Goal: Transaction & Acquisition: Purchase product/service

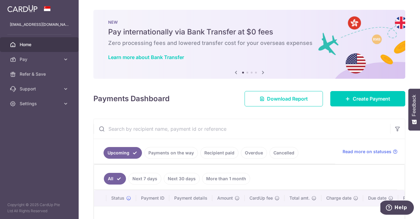
click at [231, 153] on link "Recipient paid" at bounding box center [219, 153] width 38 height 12
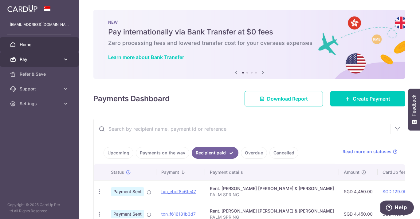
click at [48, 59] on span "Pay" at bounding box center [40, 59] width 41 height 6
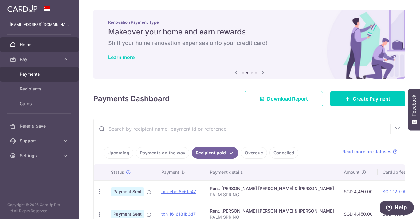
click at [49, 73] on span "Payments" at bounding box center [40, 74] width 41 height 6
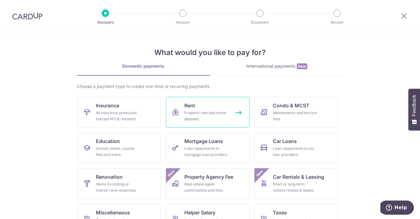
click at [201, 111] on div "Property rent and rental deposits" at bounding box center [206, 116] width 44 height 12
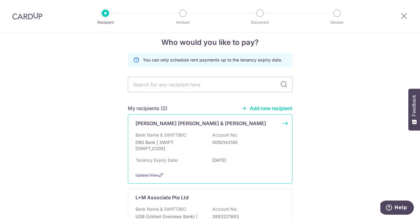
scroll to position [2, 0]
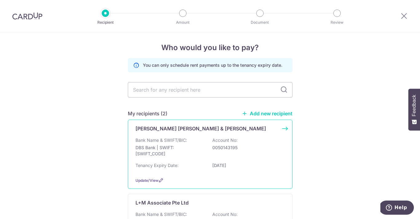
click at [197, 129] on p "ALVIN CHAN HENG LIM & CHING HWEE SOK" at bounding box center [201, 128] width 131 height 7
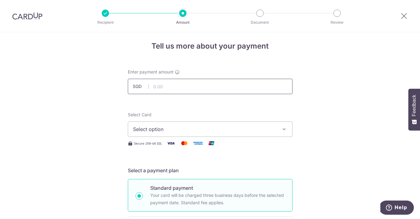
click at [185, 89] on input "text" at bounding box center [210, 86] width 165 height 15
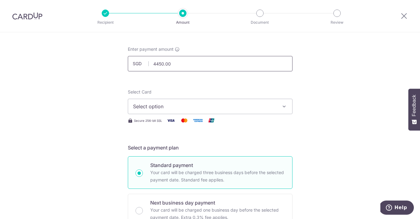
scroll to position [29, 0]
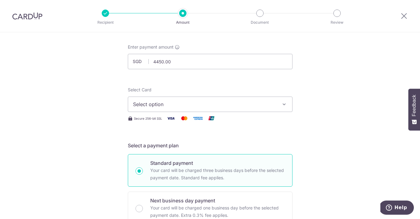
type input "4,450.00"
click at [186, 104] on span "Select option" at bounding box center [204, 104] width 143 height 7
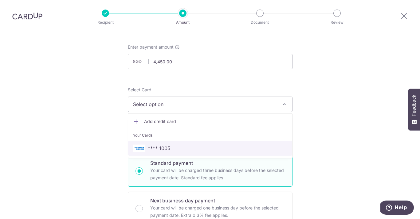
click at [190, 146] on span "**** 1005" at bounding box center [210, 147] width 154 height 7
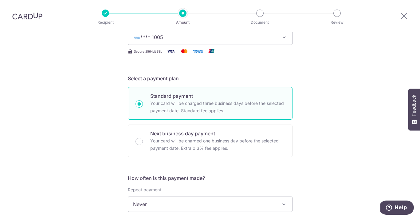
scroll to position [97, 0]
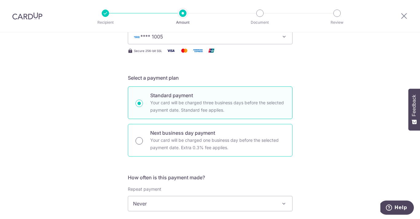
click at [141, 138] on input "Next business day payment Your card will be charged one business day before the…" at bounding box center [139, 140] width 7 height 7
radio input "true"
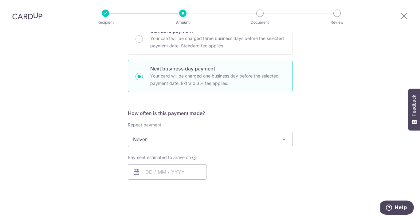
scroll to position [168, 0]
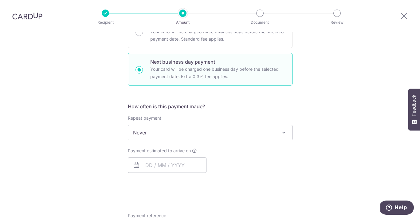
click at [203, 136] on span "Never" at bounding box center [210, 132] width 164 height 15
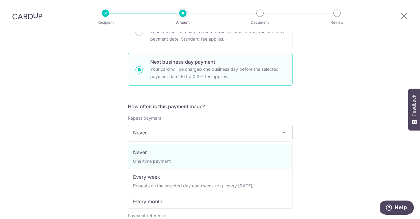
click at [112, 141] on div "Tell us more about your payment Enter payment amount SGD 4,450.00 4450.00 Selec…" at bounding box center [210, 153] width 420 height 577
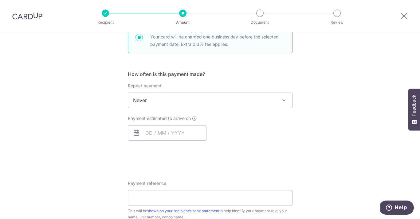
scroll to position [200, 0]
click at [156, 134] on input "text" at bounding box center [167, 131] width 79 height 15
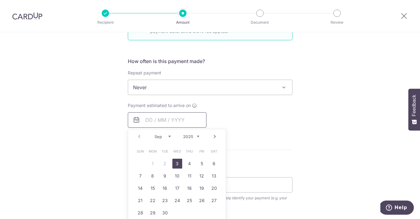
scroll to position [214, 0]
click at [177, 164] on link "3" at bounding box center [177, 163] width 10 height 10
type input "03/09/2025"
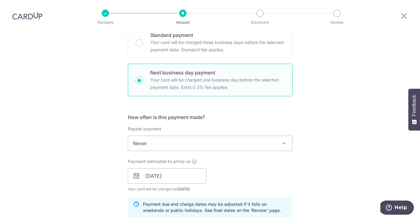
scroll to position [137, 0]
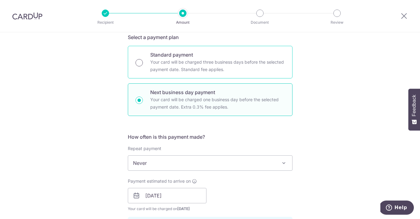
click at [139, 64] on input "Standard payment Your card will be charged three business days before the selec…" at bounding box center [139, 62] width 7 height 7
radio input "true"
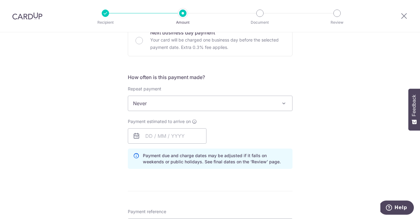
scroll to position [202, 0]
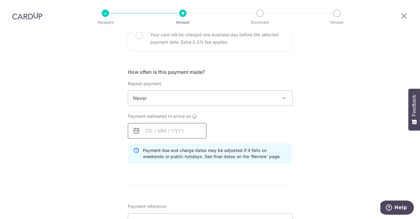
click at [162, 131] on input "text" at bounding box center [167, 130] width 79 height 15
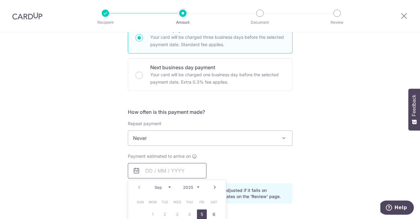
scroll to position [161, 0]
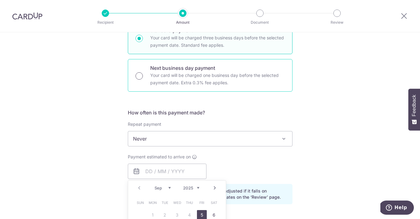
click at [141, 76] on input "Next business day payment Your card will be charged one business day before the…" at bounding box center [139, 75] width 7 height 7
radio input "true"
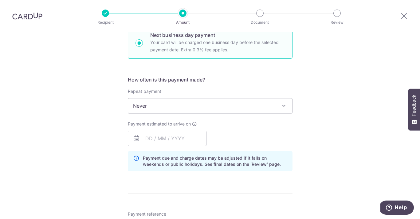
scroll to position [195, 0]
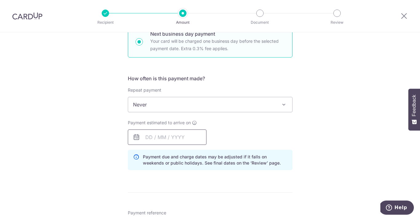
click at [194, 133] on input "text" at bounding box center [167, 136] width 79 height 15
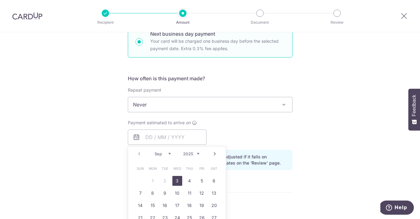
click at [177, 181] on link "3" at bounding box center [177, 181] width 10 height 10
type input "03/09/2025"
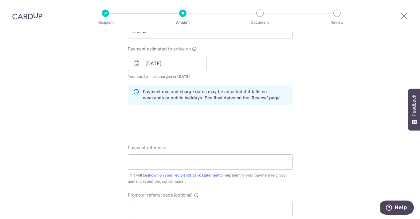
scroll to position [270, 0]
click at [176, 163] on input "Payment reference" at bounding box center [210, 161] width 165 height 15
type input "PALM SPRING"
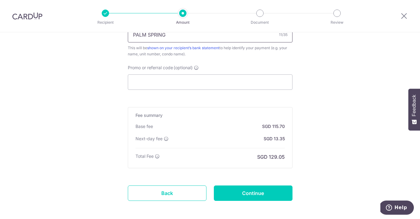
scroll to position [424, 0]
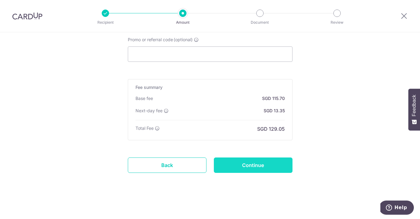
click at [239, 167] on input "Continue" at bounding box center [253, 164] width 79 height 15
type input "Create Schedule"
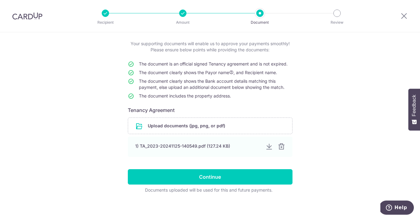
scroll to position [33, 0]
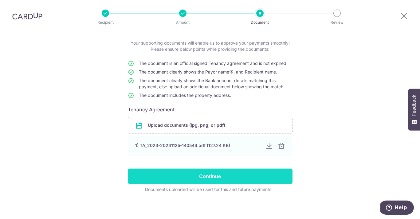
click at [239, 174] on input "Continue" at bounding box center [210, 175] width 165 height 15
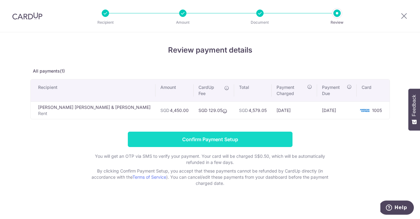
click at [223, 134] on input "Confirm Payment Setup" at bounding box center [210, 139] width 165 height 15
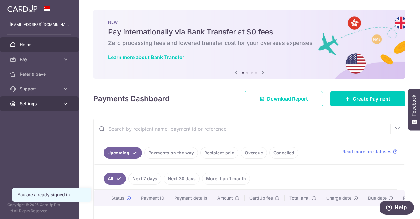
click at [44, 106] on span "Settings" at bounding box center [40, 104] width 41 height 6
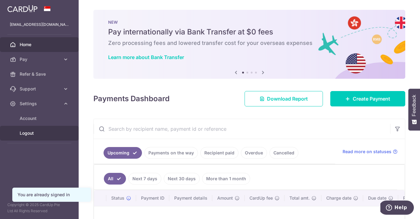
click at [40, 131] on span "Logout" at bounding box center [40, 133] width 41 height 6
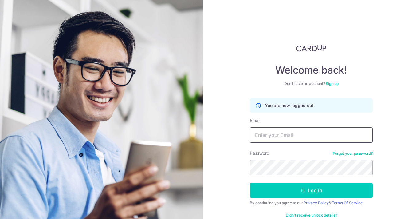
click at [266, 139] on input "Email" at bounding box center [311, 134] width 123 height 15
type input "MAXINE_LAU@KHSWELLFOOD.COM"
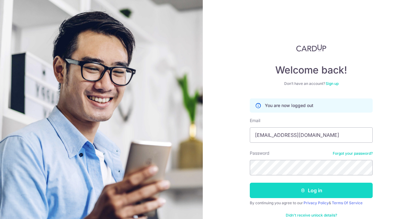
click at [299, 191] on button "Log in" at bounding box center [311, 190] width 123 height 15
